Goal: Task Accomplishment & Management: Use online tool/utility

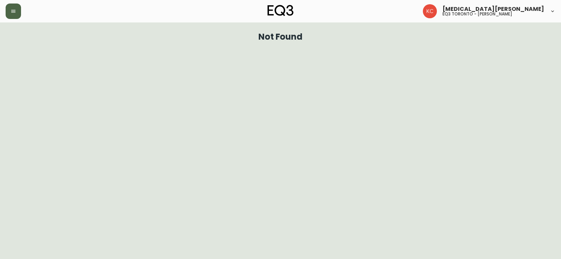
click at [8, 12] on button "button" at bounding box center [13, 11] width 15 height 15
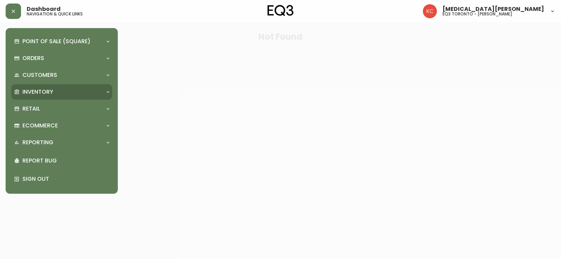
click at [46, 96] on p "Inventory" at bounding box center [37, 92] width 31 height 8
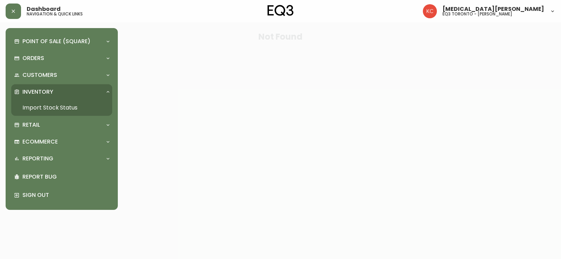
click at [49, 107] on link "Import Stock Status" at bounding box center [61, 108] width 101 height 16
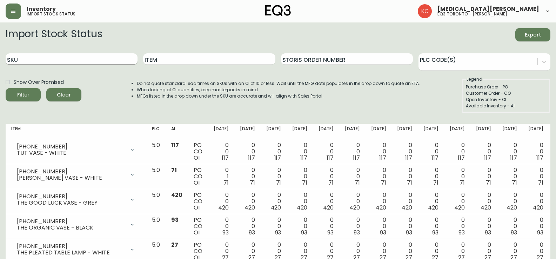
click at [124, 62] on input "SKU" at bounding box center [72, 58] width 132 height 11
paste input "[PHONE_NUMBER]"
click at [6, 88] on button "Filter" at bounding box center [23, 94] width 35 height 13
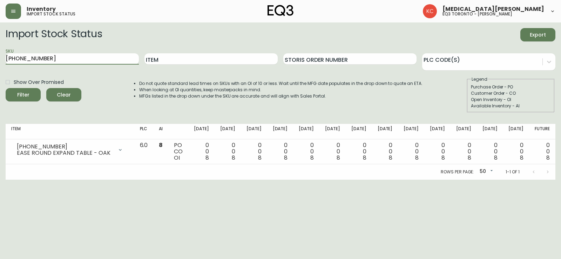
drag, startPoint x: 38, startPoint y: 57, endPoint x: 0, endPoint y: 46, distance: 39.3
click at [0, 46] on main "Import Stock Status Export SKU [PHONE_NUMBER] Item Storis Order Number PLC Code…" at bounding box center [280, 100] width 561 height 157
paste input "1"
click at [6, 88] on button "Filter" at bounding box center [23, 94] width 35 height 13
drag, startPoint x: 78, startPoint y: 57, endPoint x: 0, endPoint y: 65, distance: 77.9
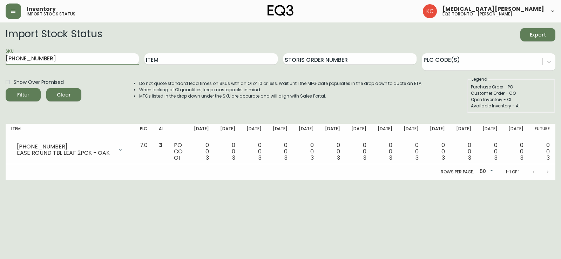
click at [0, 65] on main "Import Stock Status Export SKU [PHONE_NUMBER] Item Storis Order Number PLC Code…" at bounding box center [280, 100] width 561 height 157
paste input "0-13"
type input "[PHONE_NUMBER]"
click at [6, 88] on button "Filter" at bounding box center [23, 94] width 35 height 13
